Goal: Transaction & Acquisition: Purchase product/service

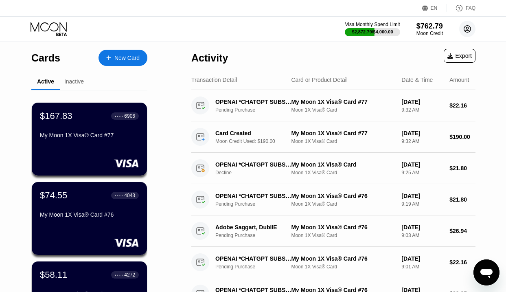
click at [470, 29] on circle at bounding box center [467, 29] width 16 height 16
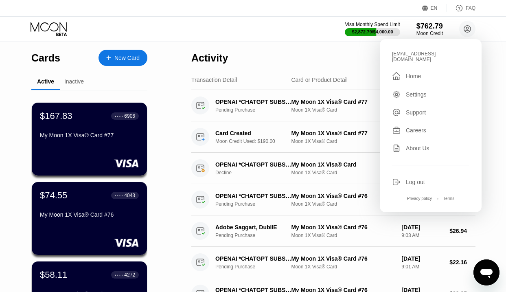
click at [413, 179] on div "Log out" at bounding box center [415, 182] width 19 height 7
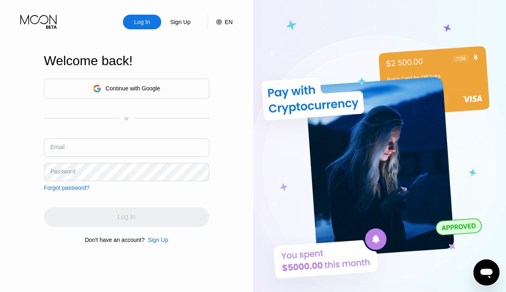
click at [132, 146] on input "text" at bounding box center [126, 147] width 165 height 18
paste input "[EMAIL_ADDRESS][DOMAIN_NAME]"
type input "[EMAIL_ADDRESS][DOMAIN_NAME]"
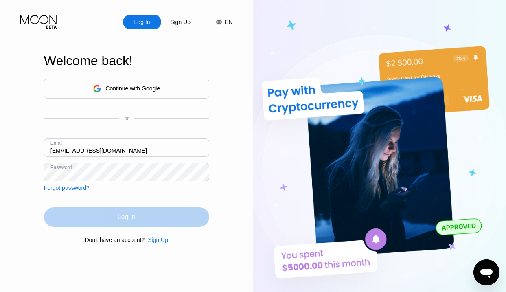
click at [113, 212] on div "Log In" at bounding box center [126, 217] width 165 height 20
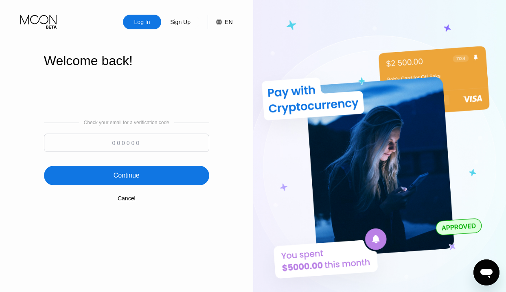
click at [98, 144] on input at bounding box center [126, 142] width 165 height 18
type input "159148"
click at [88, 182] on div "Continue" at bounding box center [126, 176] width 165 height 20
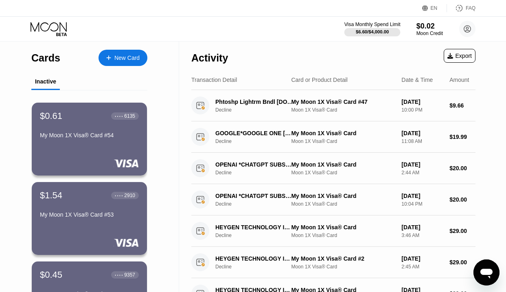
click at [378, 31] on div "$6.60 / $4,000.00" at bounding box center [372, 31] width 33 height 5
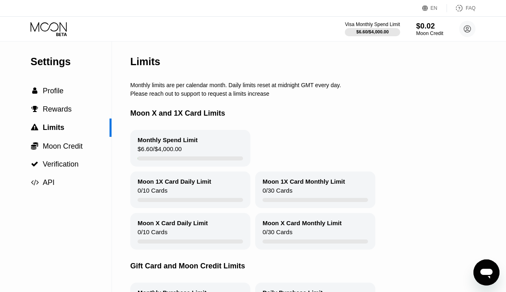
click at [426, 29] on div "$0.02" at bounding box center [429, 26] width 27 height 9
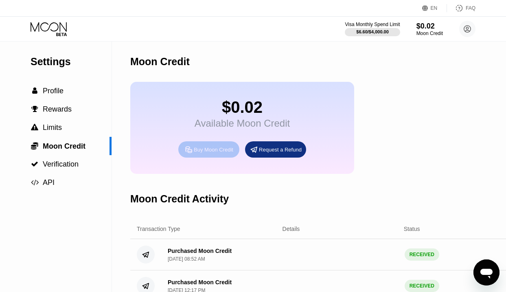
click at [218, 157] on div "Buy Moon Credit" at bounding box center [208, 149] width 61 height 16
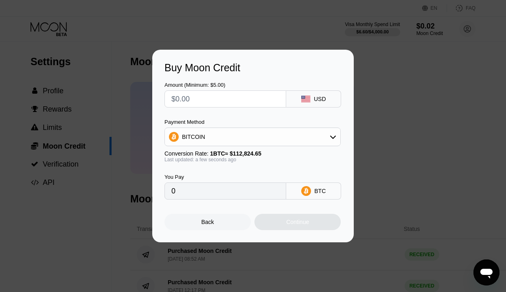
click at [206, 99] on input "text" at bounding box center [225, 99] width 108 height 16
type input "$1"
type input "0.00000887"
type input "$15"
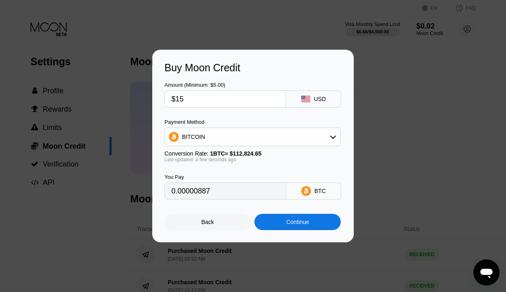
type input "0.00013295"
type input "$150"
type input "0.00132950"
type input "$1500"
type input "0.01329497"
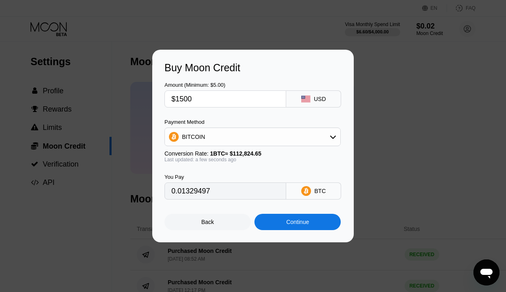
type input "$1500"
click at [210, 133] on div "BITCOIN" at bounding box center [252, 137] width 175 height 16
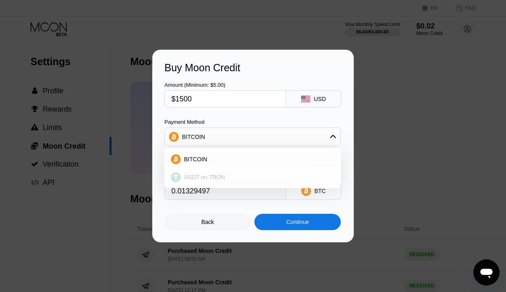
click at [203, 173] on div "USDT on TRON" at bounding box center [252, 177] width 171 height 16
type input "1515.15"
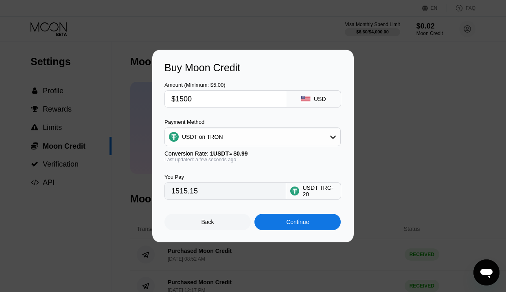
drag, startPoint x: 197, startPoint y: 100, endPoint x: 155, endPoint y: 95, distance: 42.6
click at [155, 95] on div "Buy Moon Credit Amount (Minimum: $5.00) $1500 USD Payment Method USDT on TRON C…" at bounding box center [252, 146] width 201 height 192
type input "$2"
type input "2.02"
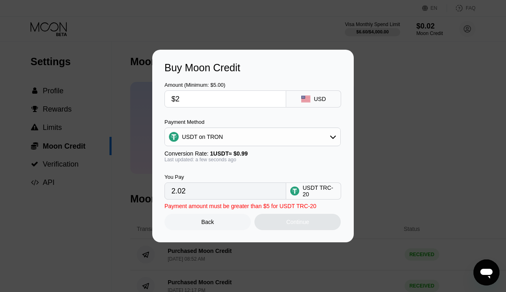
type input "$20"
type input "20.20"
type input "$200"
type input "202.02"
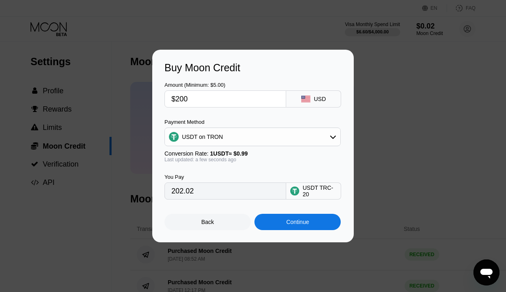
type input "$2000"
type input "2020.20"
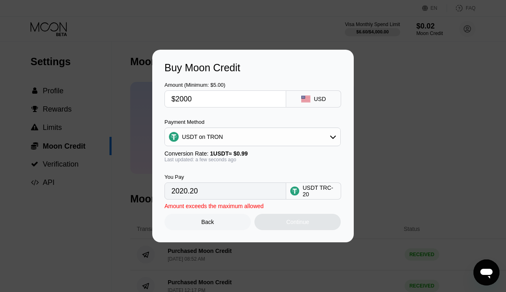
type input "$200"
type input "202.02"
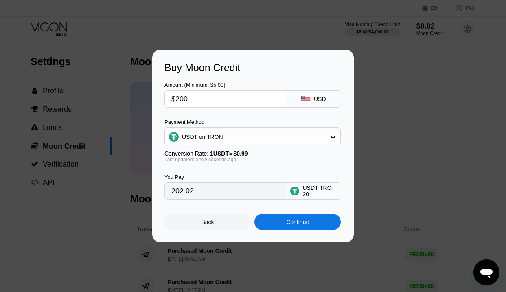
type input "$20"
type input "20.20"
type input "$2"
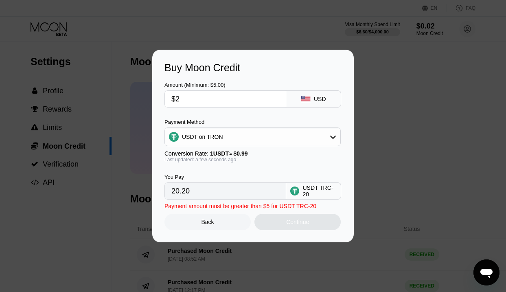
type input "2.02"
type input "0.00"
type input "$1"
type input "1.01"
type input "$19"
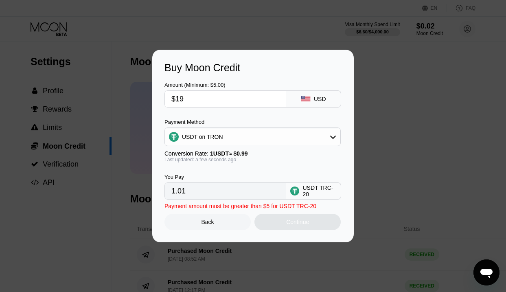
type input "19.19"
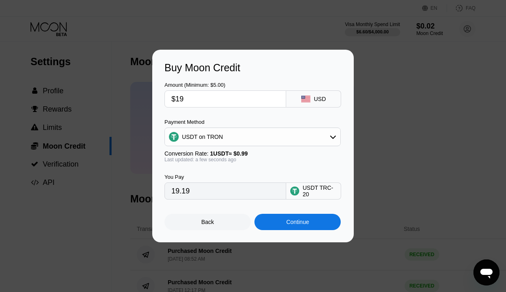
type input "$190"
type input "191.92"
type input "$1900"
type input "1919.19"
type input "$1900"
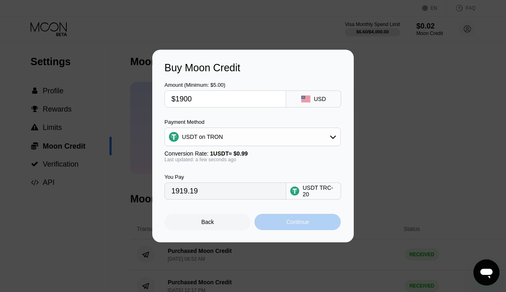
click at [293, 223] on div "Continue" at bounding box center [297, 221] width 23 height 7
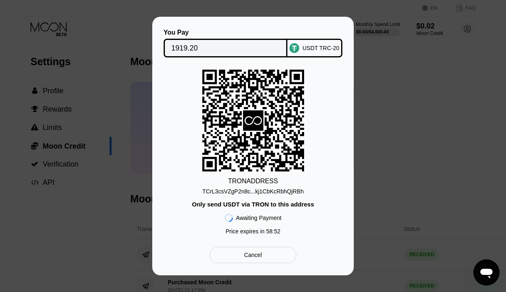
click at [284, 191] on div "TCrL3csVZgP2n8c...kj1CbKcRbhQjRBh" at bounding box center [252, 191] width 101 height 7
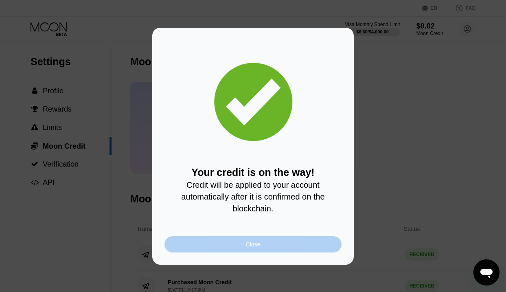
click at [199, 244] on div "Close" at bounding box center [252, 244] width 177 height 16
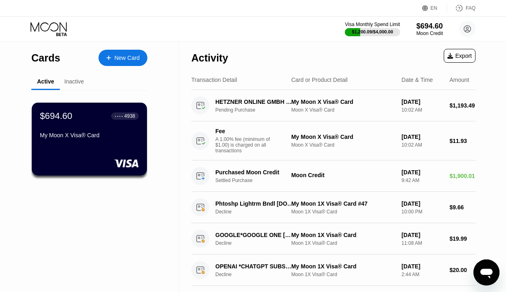
click at [124, 58] on div "New Card" at bounding box center [126, 58] width 25 height 7
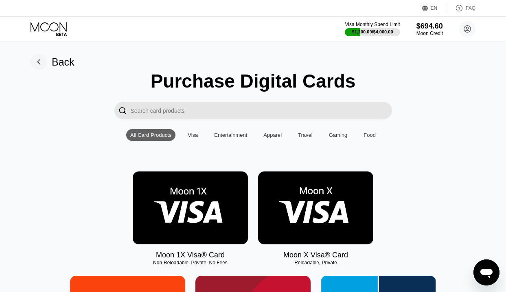
click at [171, 197] on img at bounding box center [190, 207] width 115 height 73
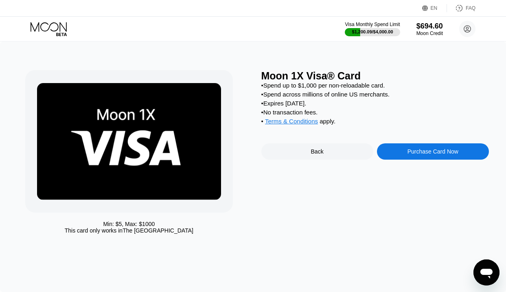
click at [391, 153] on div "Purchase Card Now" at bounding box center [433, 151] width 112 height 16
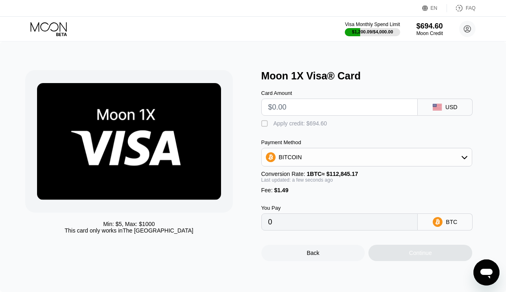
click at [303, 110] on input "text" at bounding box center [339, 107] width 143 height 16
type input "$1"
type input "0.00002207"
type input "$19"
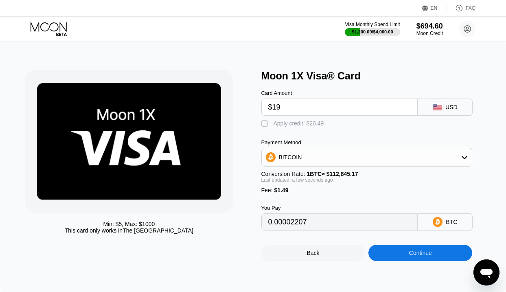
type input "0.00018158"
type input "$190"
type input "0.00169693"
type input "$190"
click at [280, 128] on div "Card Amount $190 USD  Apply credit: $191.49 Payment Method BITCOIN Conversion …" at bounding box center [374, 156] width 227 height 148
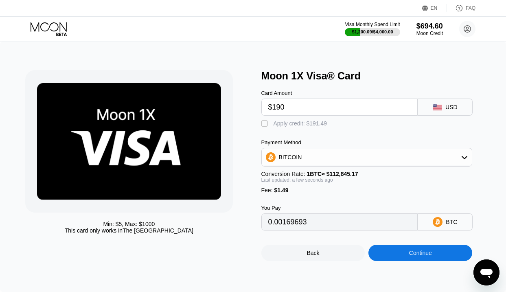
click at [280, 128] on div "Card Amount $190 USD  Apply credit: $191.49 Payment Method BITCOIN Conversion …" at bounding box center [374, 156] width 227 height 148
click at [286, 121] on div "Apply credit: $191.49" at bounding box center [300, 123] width 54 height 7
type input "0"
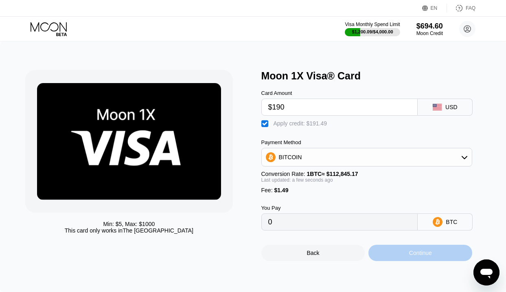
click at [391, 256] on div "Continue" at bounding box center [420, 253] width 104 height 16
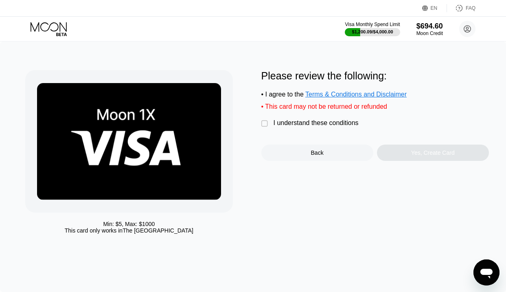
click at [317, 124] on div "I understand these conditions" at bounding box center [315, 122] width 85 height 7
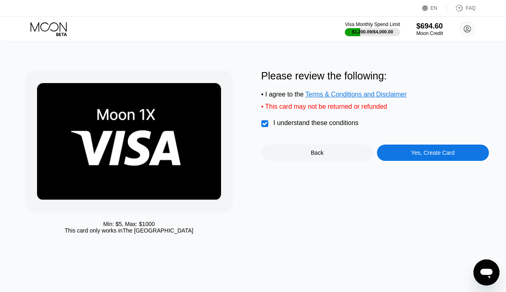
click at [393, 154] on div "Yes, Create Card" at bounding box center [433, 152] width 112 height 16
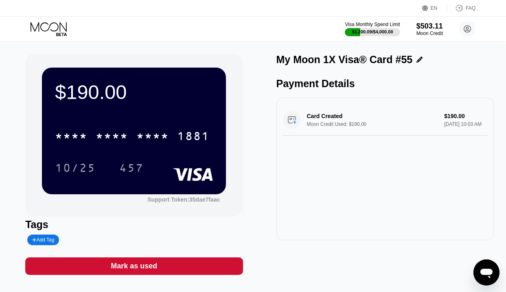
click at [58, 24] on icon at bounding box center [50, 29] width 38 height 14
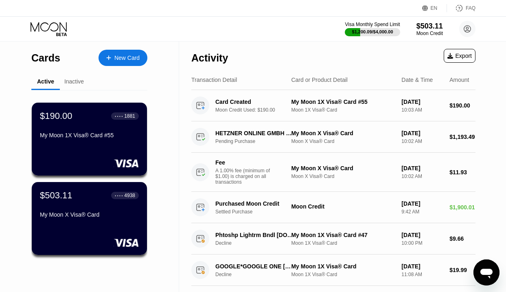
click at [120, 58] on div "New Card" at bounding box center [126, 58] width 25 height 7
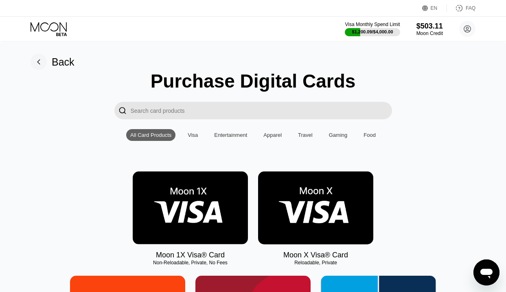
click at [232, 200] on img at bounding box center [190, 207] width 115 height 73
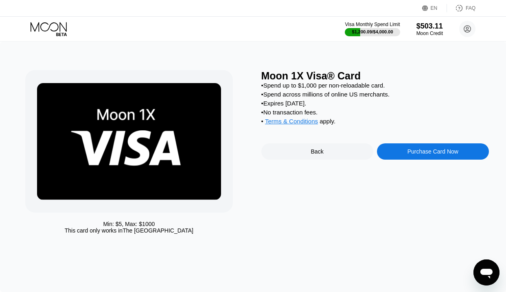
click at [394, 152] on div "Purchase Card Now" at bounding box center [433, 151] width 112 height 16
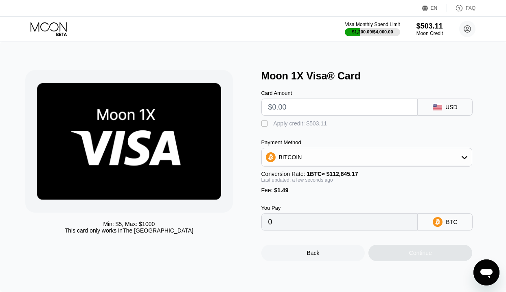
click at [319, 111] on input "text" at bounding box center [339, 107] width 143 height 16
type input "$1"
type input "0.00002207"
type input "$19"
type input "0.00018158"
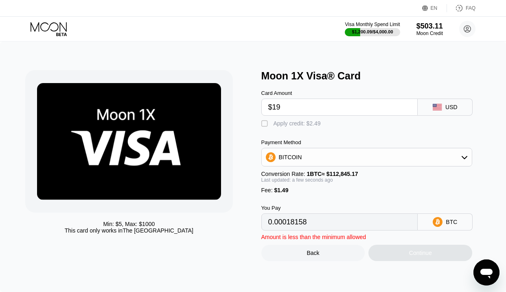
type input "$190"
type input "0.00169693"
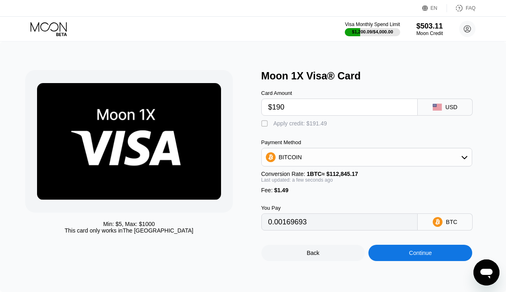
type input "$190"
click at [305, 122] on div "Apply credit: $191.49" at bounding box center [300, 123] width 54 height 7
type input "0"
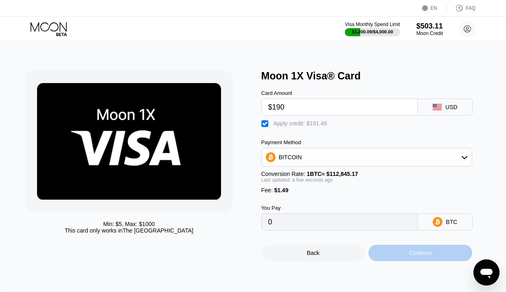
click at [384, 251] on div "Continue" at bounding box center [420, 253] width 104 height 16
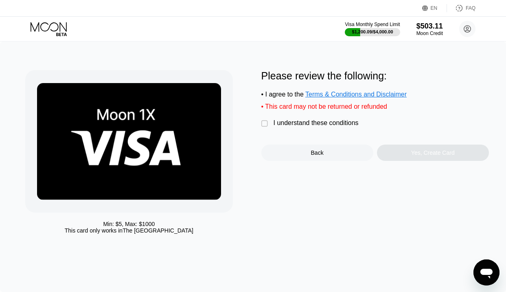
click at [320, 125] on div "I understand these conditions" at bounding box center [315, 122] width 85 height 7
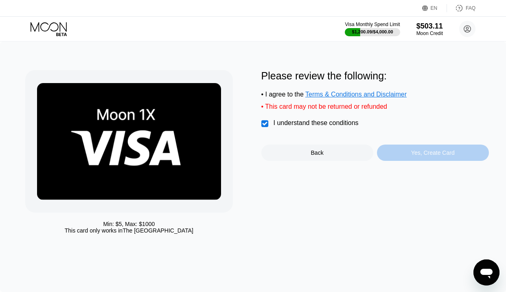
click at [385, 152] on div "Yes, Create Card" at bounding box center [433, 152] width 112 height 16
